Goal: Navigation & Orientation: Find specific page/section

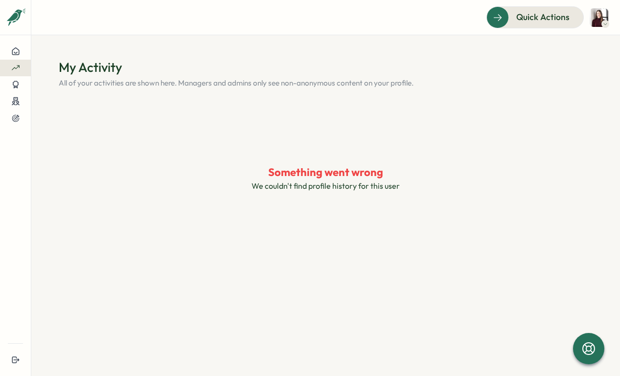
click at [22, 65] on div at bounding box center [15, 68] width 15 height 9
click at [12, 50] on icon at bounding box center [15, 51] width 9 height 9
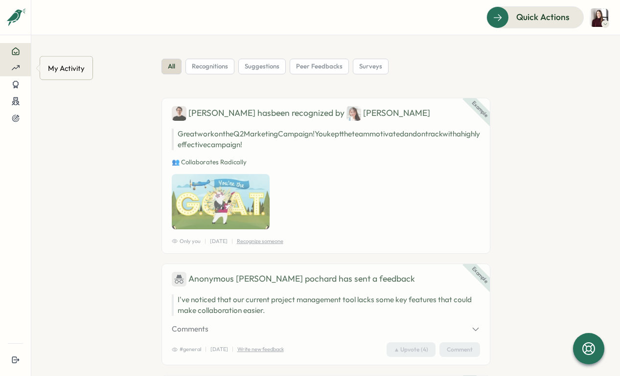
click at [20, 67] on div at bounding box center [15, 68] width 15 height 9
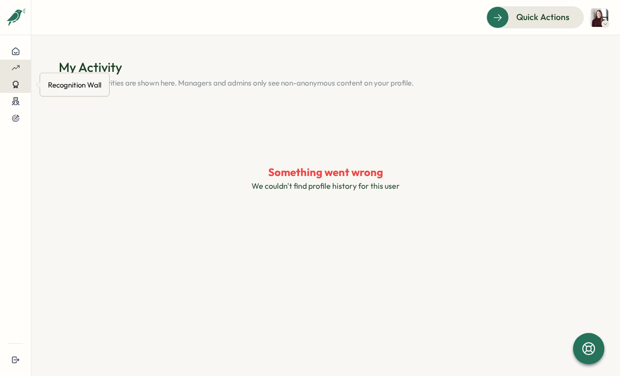
click at [19, 85] on icon at bounding box center [15, 84] width 9 height 9
